Goal: Task Accomplishment & Management: Use online tool/utility

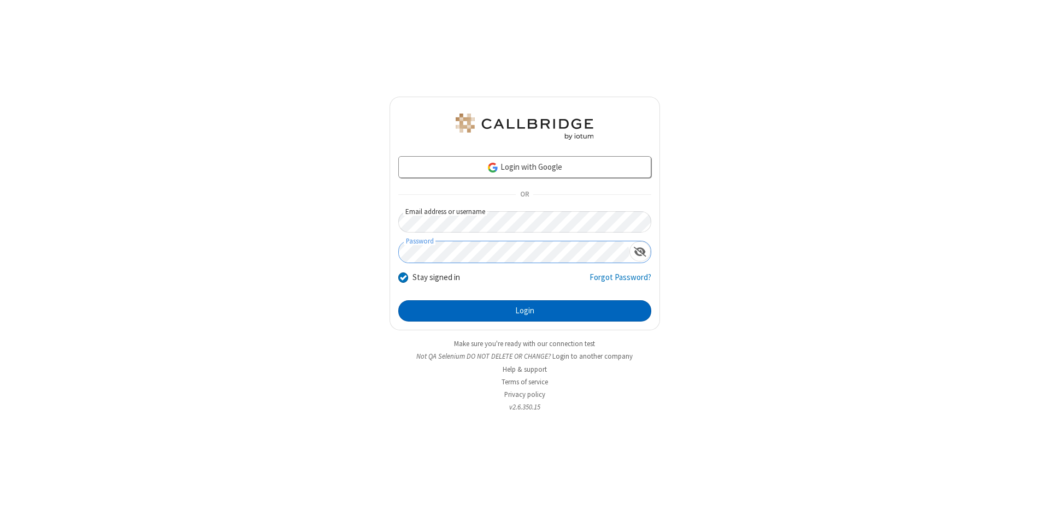
click at [524, 311] on button "Login" at bounding box center [524, 311] width 253 height 22
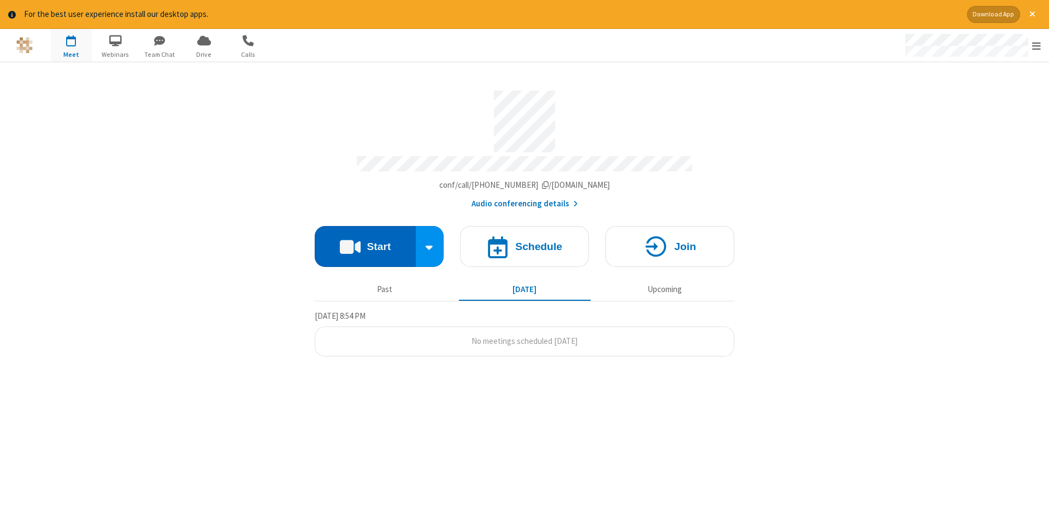
click at [365, 242] on button "Start" at bounding box center [365, 246] width 101 height 41
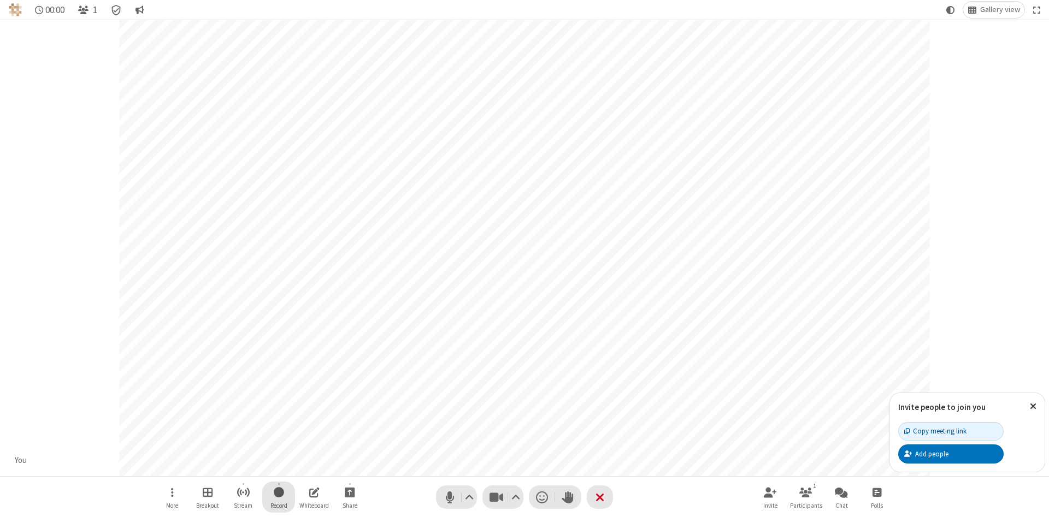
click at [279, 497] on span "Start recording" at bounding box center [279, 493] width 10 height 14
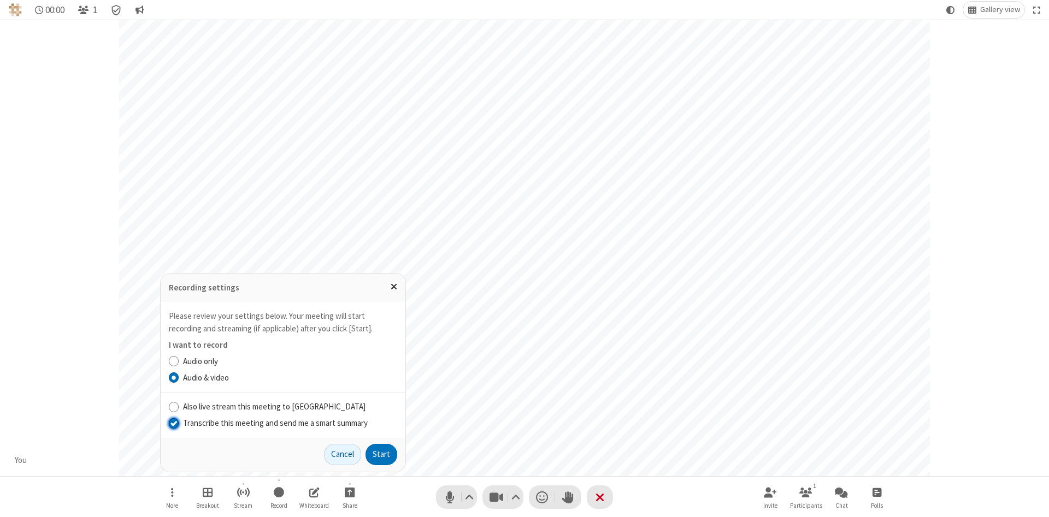
click at [173, 423] on input "Transcribe this meeting and send me a smart summary" at bounding box center [174, 422] width 10 height 11
click at [381, 454] on button "Start" at bounding box center [381, 455] width 32 height 22
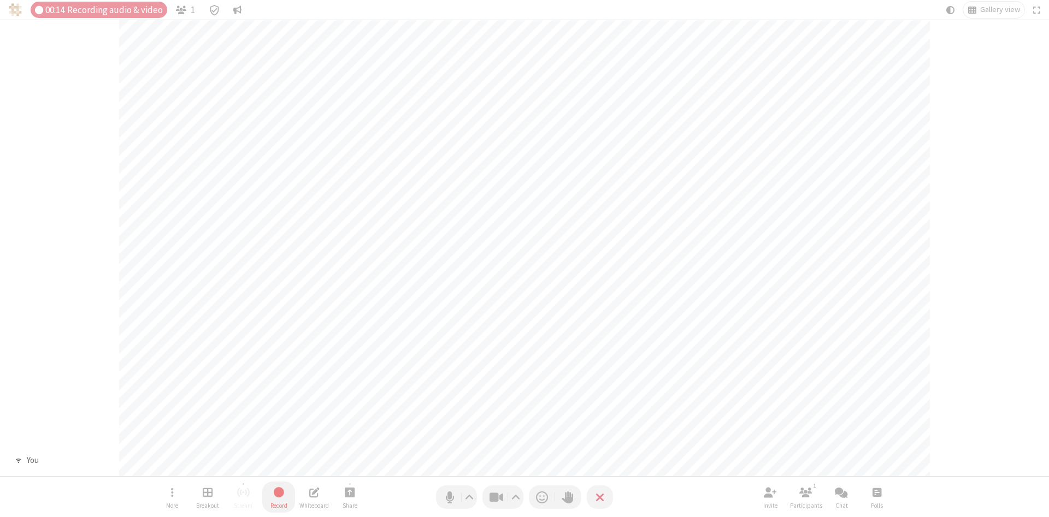
click at [279, 497] on span "Stop recording" at bounding box center [279, 493] width 13 height 14
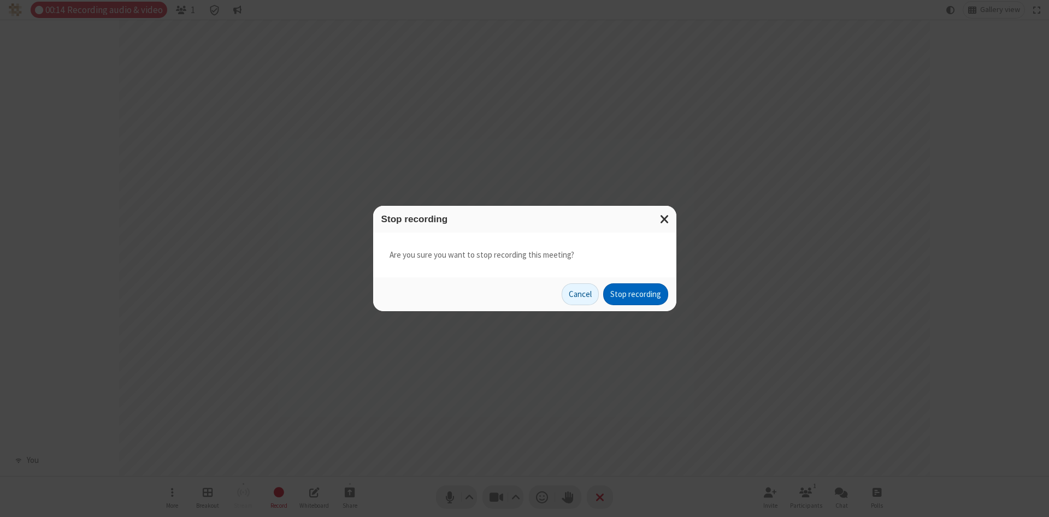
click at [635, 294] on button "Stop recording" at bounding box center [635, 294] width 65 height 22
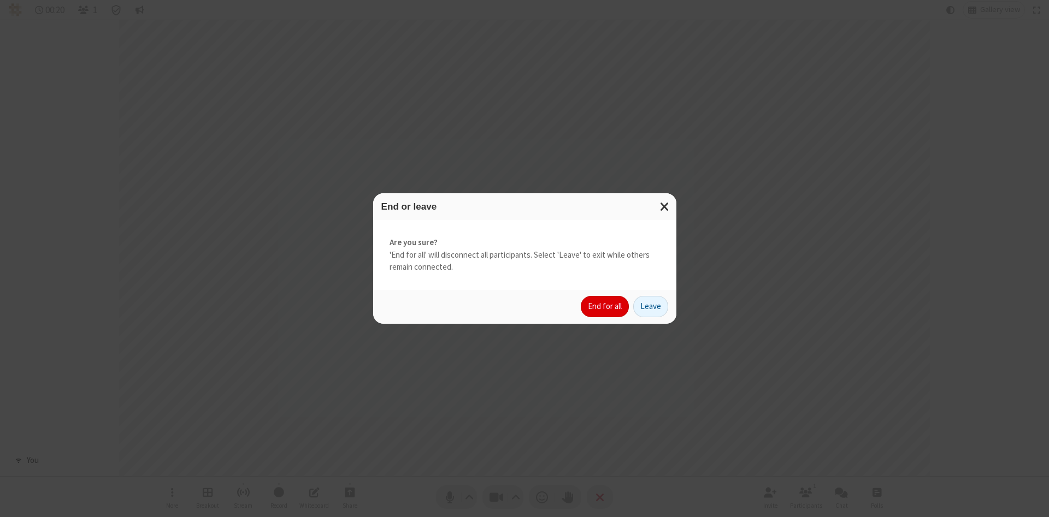
click at [605, 306] on button "End for all" at bounding box center [605, 307] width 48 height 22
